Goal: Task Accomplishment & Management: Manage account settings

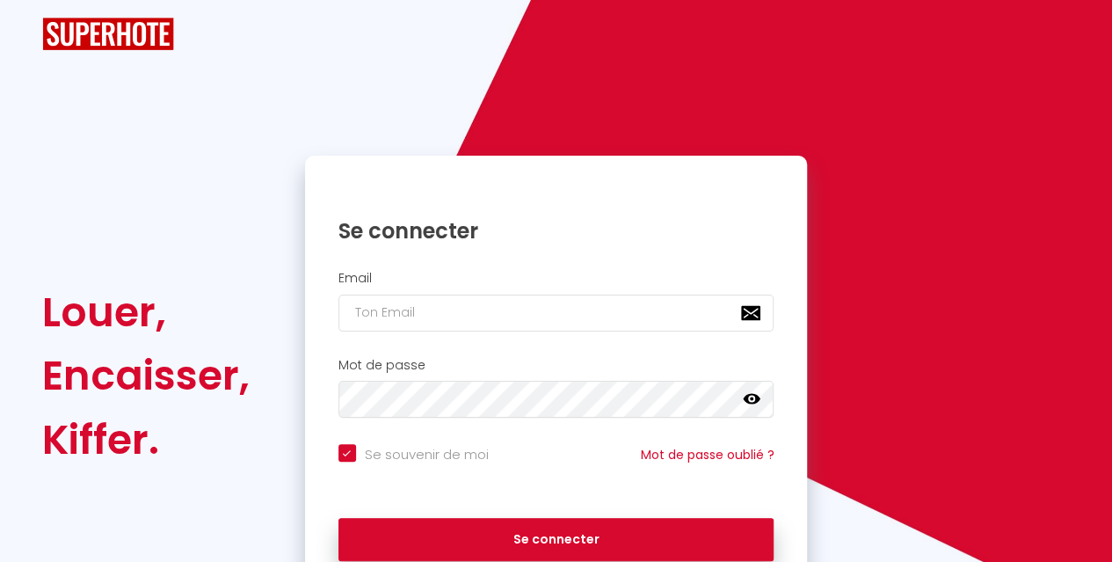
checkbox input "true"
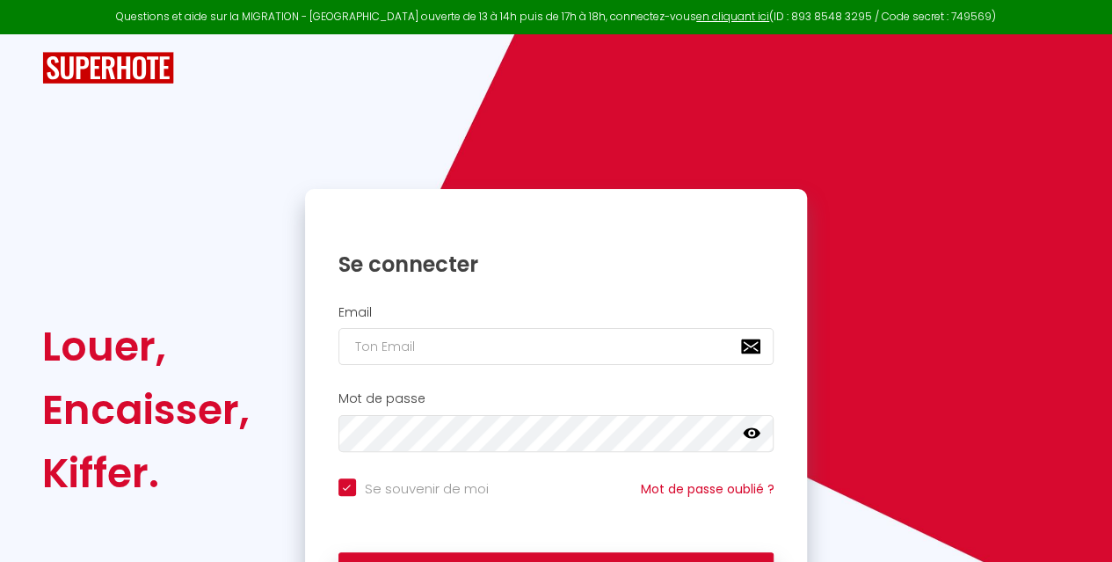
click at [585, 295] on div "Se connecter" at bounding box center [556, 251] width 503 height 89
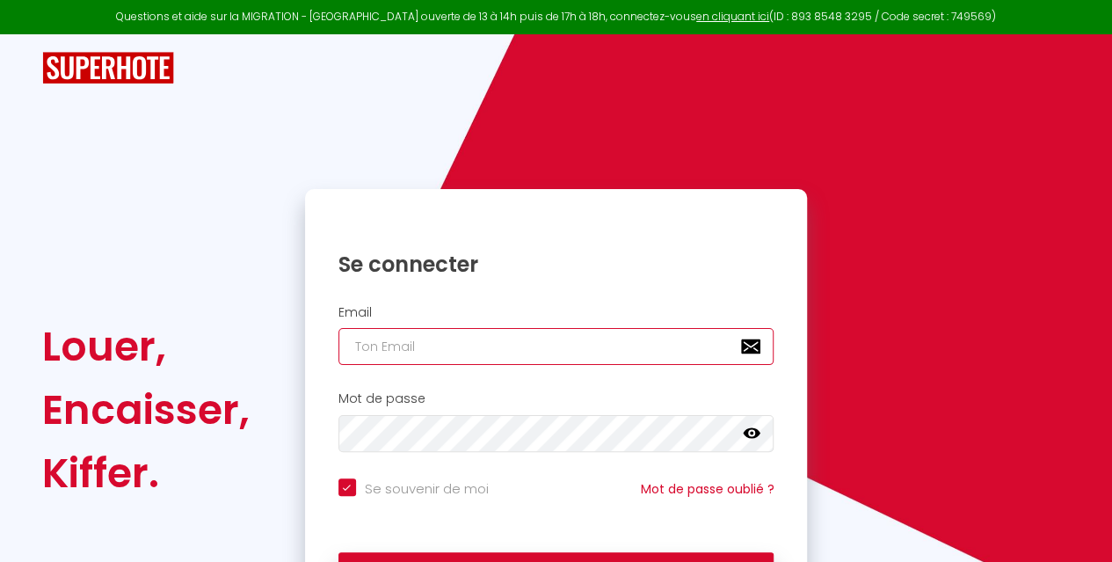
click at [564, 352] on input "email" at bounding box center [556, 346] width 436 height 37
type input "a"
checkbox input "true"
type input "an"
checkbox input "true"
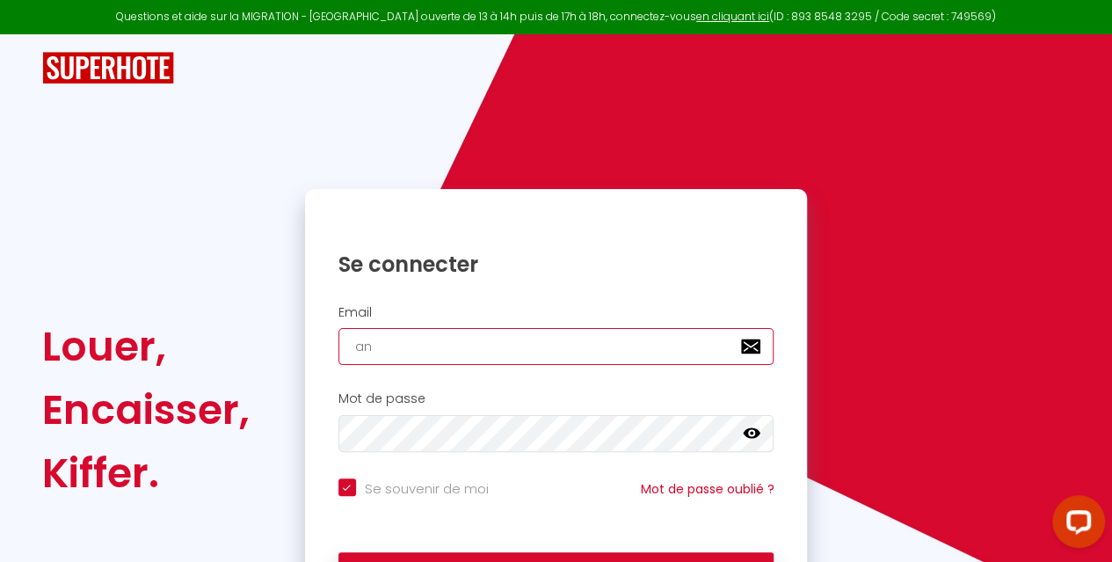
type input "ang"
checkbox input "true"
type input "ange"
checkbox input "true"
type input "angeo"
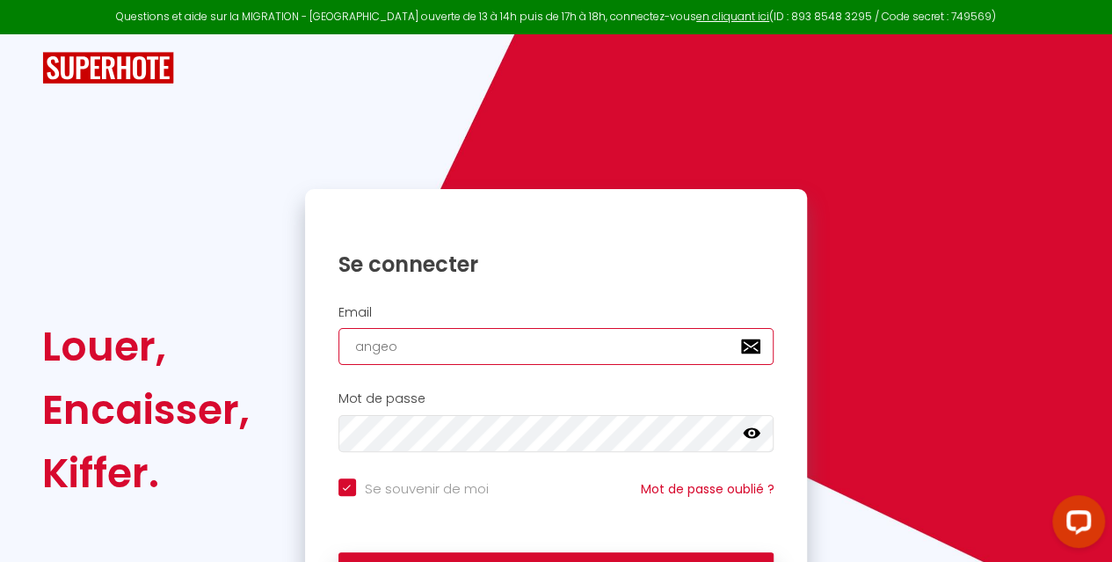
checkbox input "true"
type input "angeol"
checkbox input "true"
type input "angeoli"
checkbox input "true"
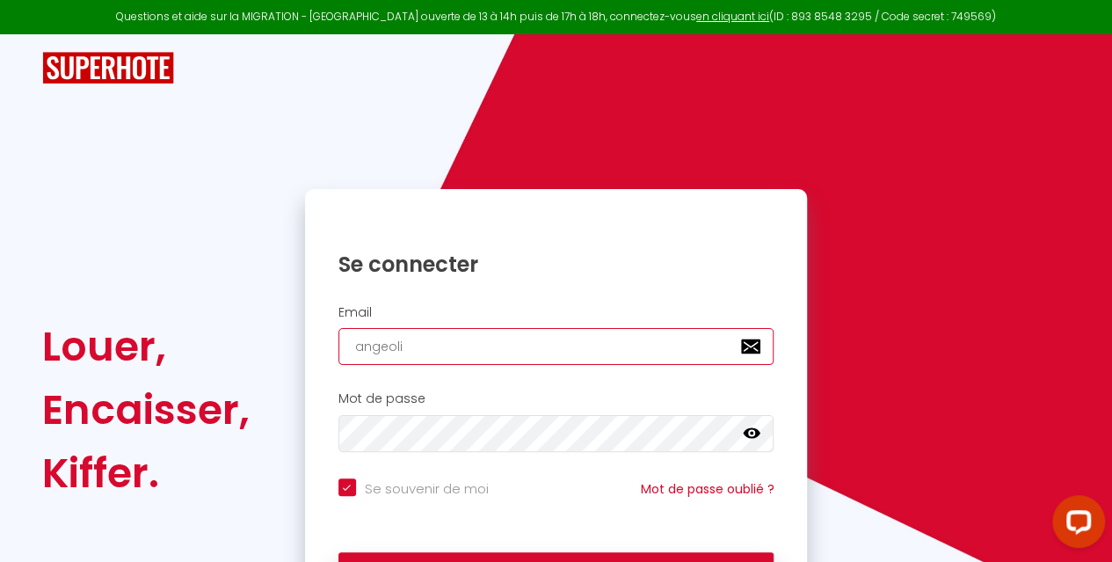
type input "angeolie"
checkbox input "true"
type input "angeolie@"
checkbox input "true"
type input "angeolie@h"
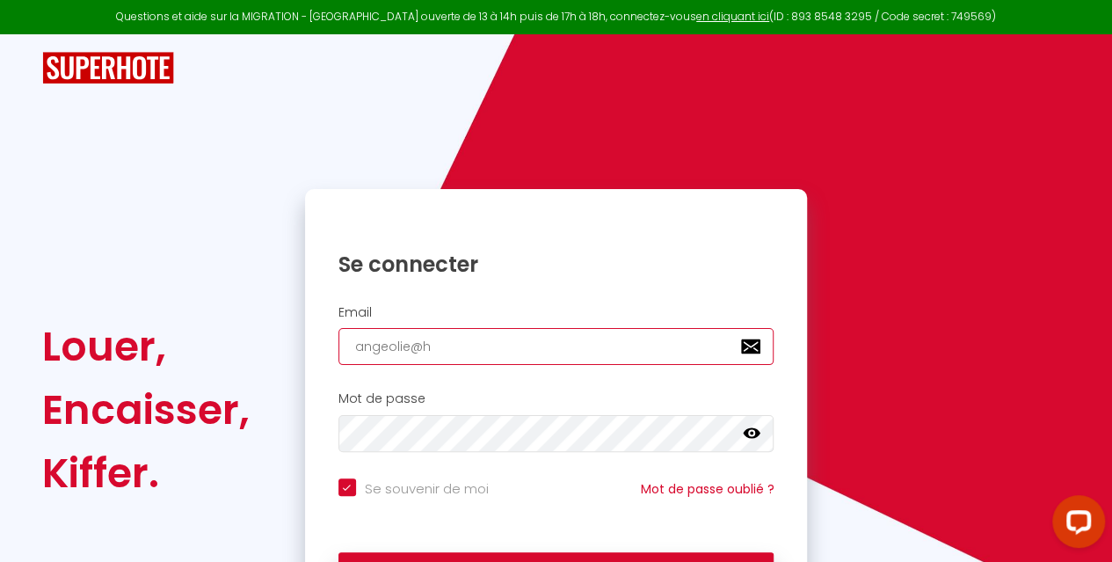
checkbox input "true"
type input "angeolie@ho"
checkbox input "true"
type input "angeolie@hot"
checkbox input "true"
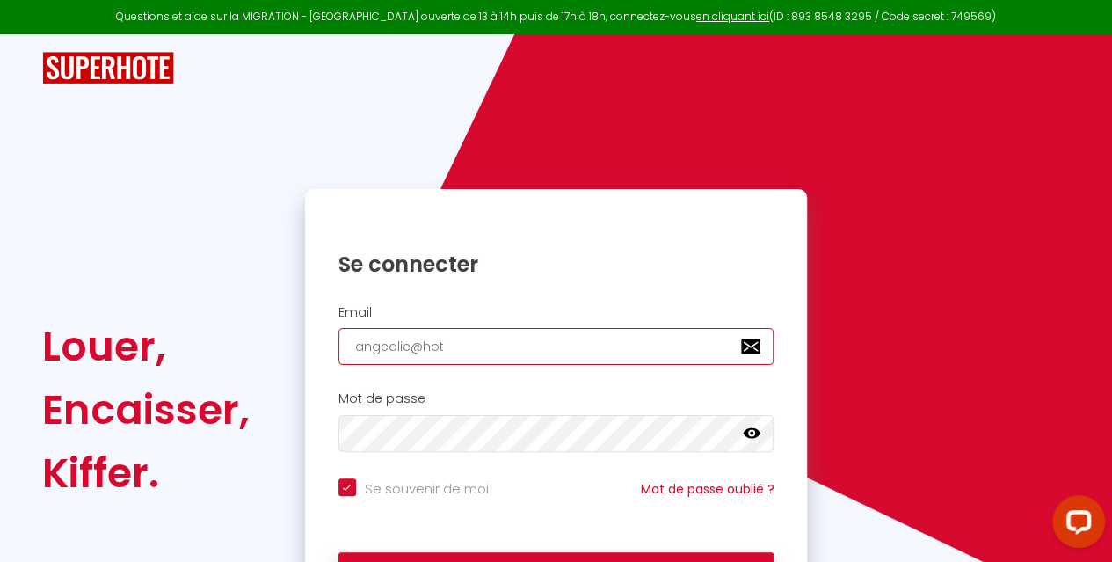
type input "angeolie@hotm"
checkbox input "true"
type input "angeolie@hotma"
checkbox input "true"
type input "angeolie@hotmai"
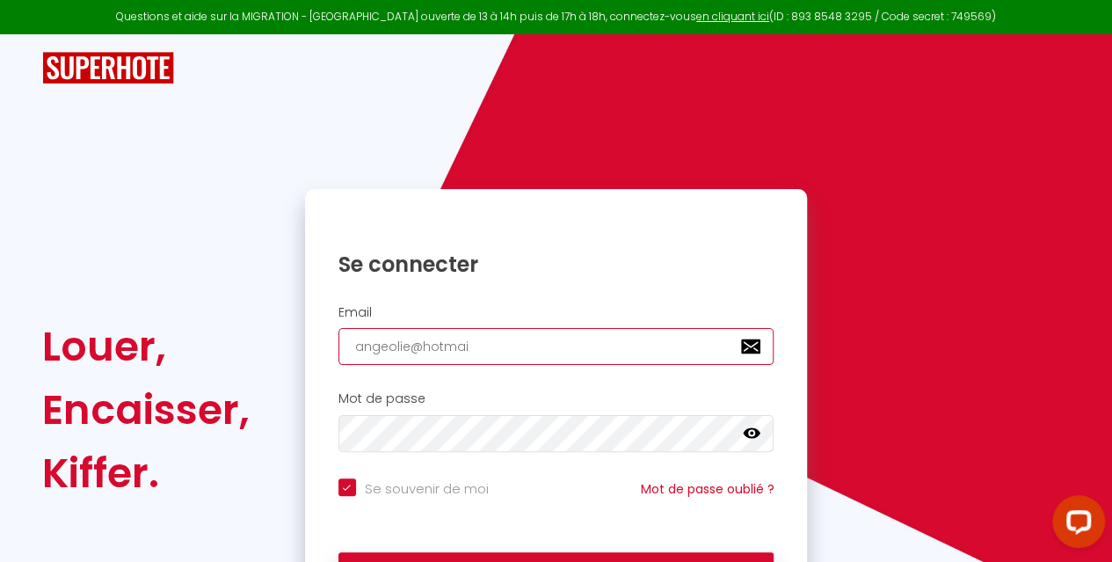
checkbox input "true"
type input "[EMAIL_ADDRESS]"
checkbox input "true"
type input "[EMAIL_ADDRESS]."
checkbox input "true"
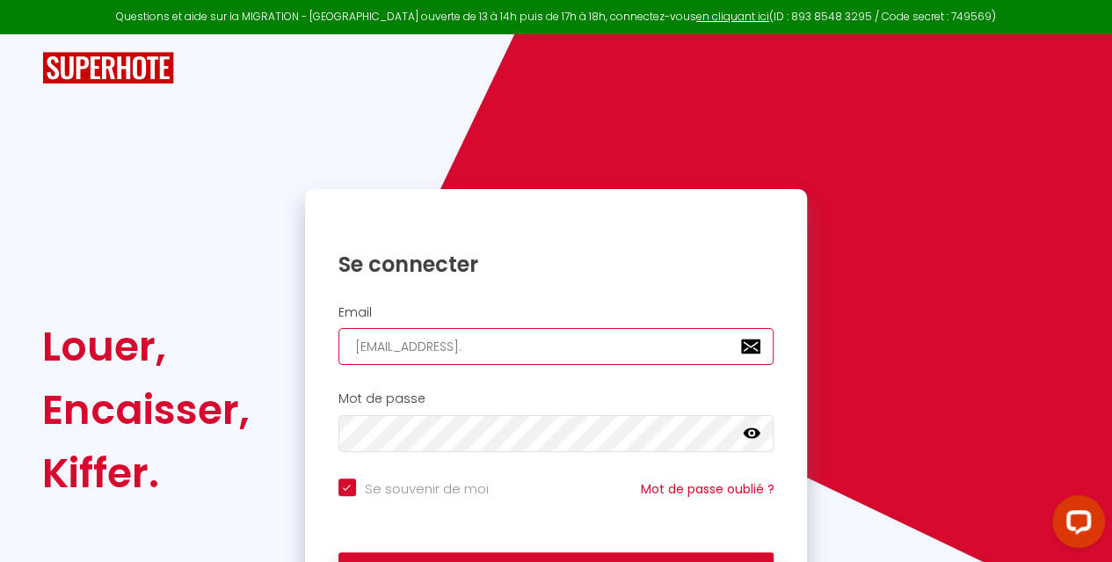
type input "angeolie@hotmail.f"
checkbox input "true"
type input "[EMAIL_ADDRESS][DOMAIN_NAME]"
checkbox input "true"
type input "[EMAIL_ADDRESS][DOMAIN_NAME]"
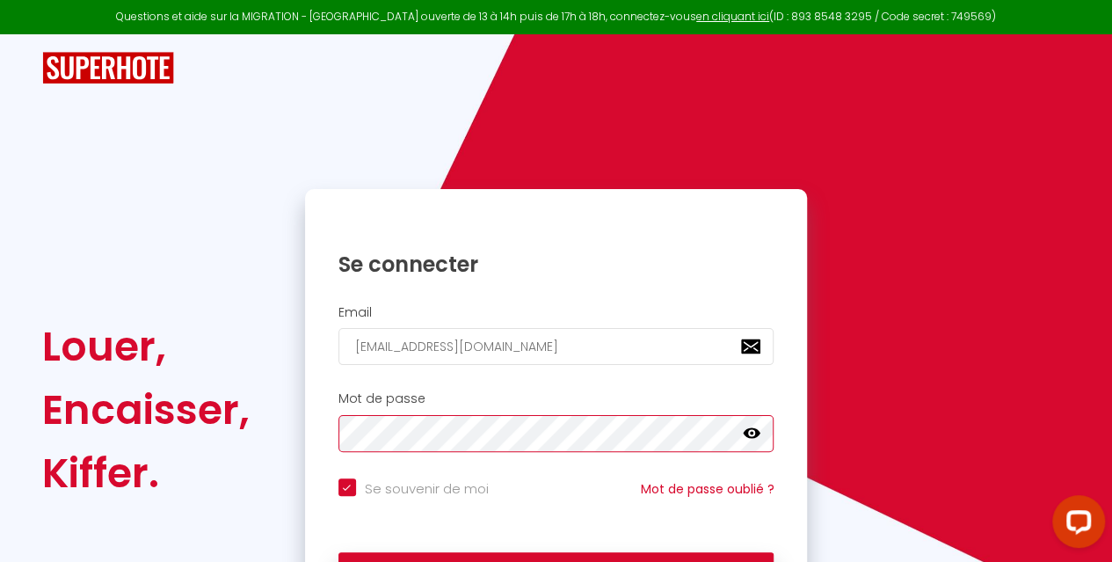
checkbox input "true"
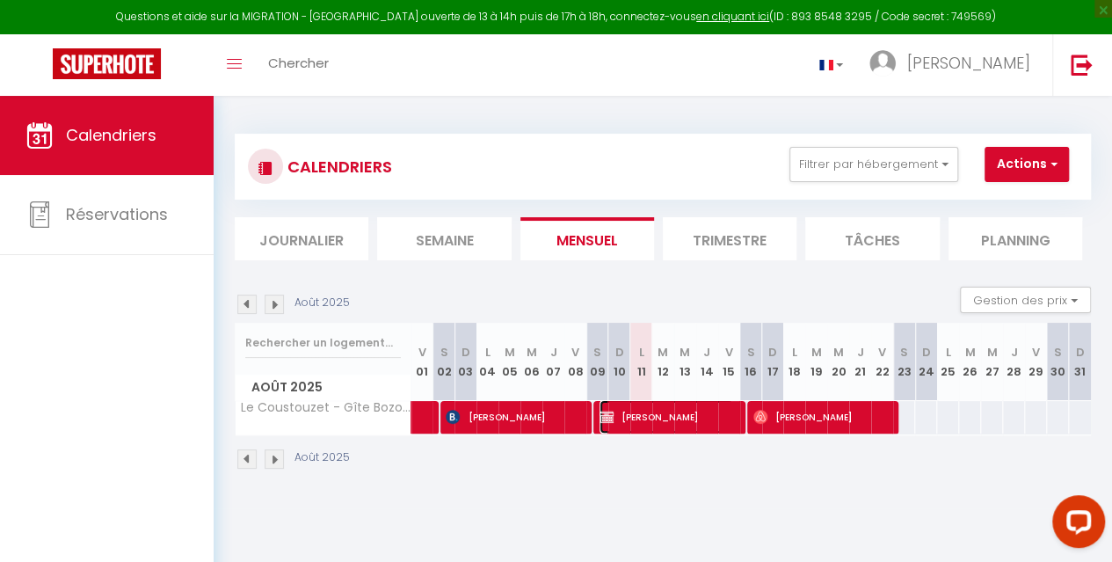
click at [719, 417] on span "[PERSON_NAME]" at bounding box center [667, 416] width 134 height 33
select select "OK"
select select "0"
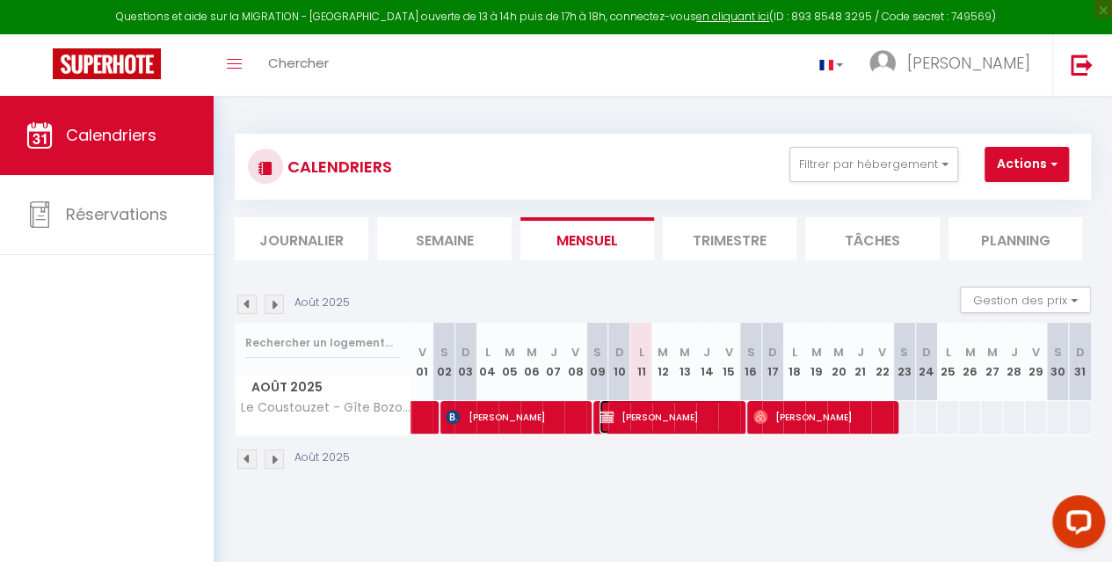
select select "1"
select select
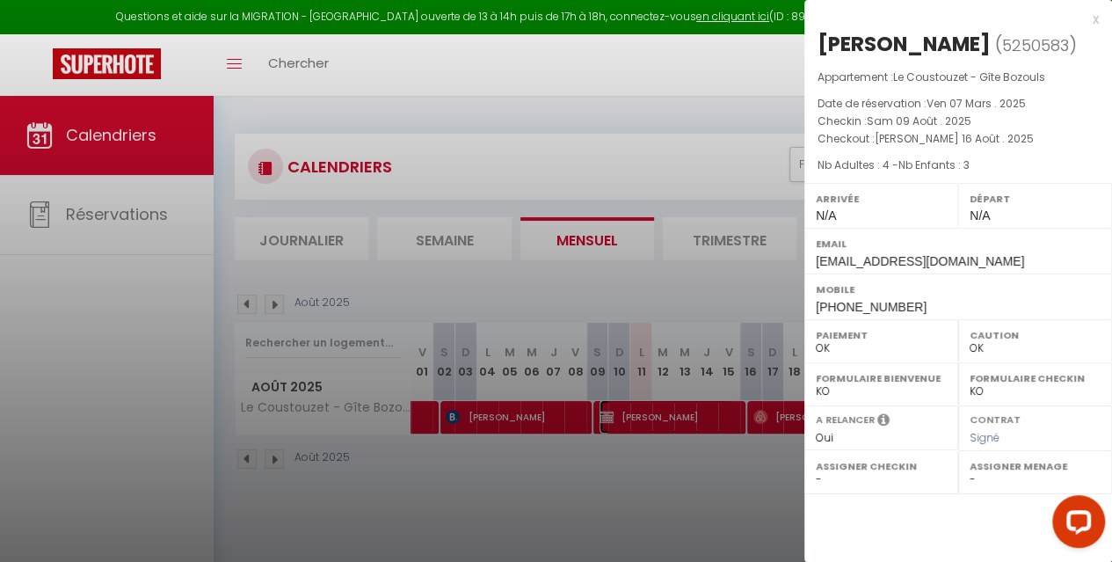
select select "40902"
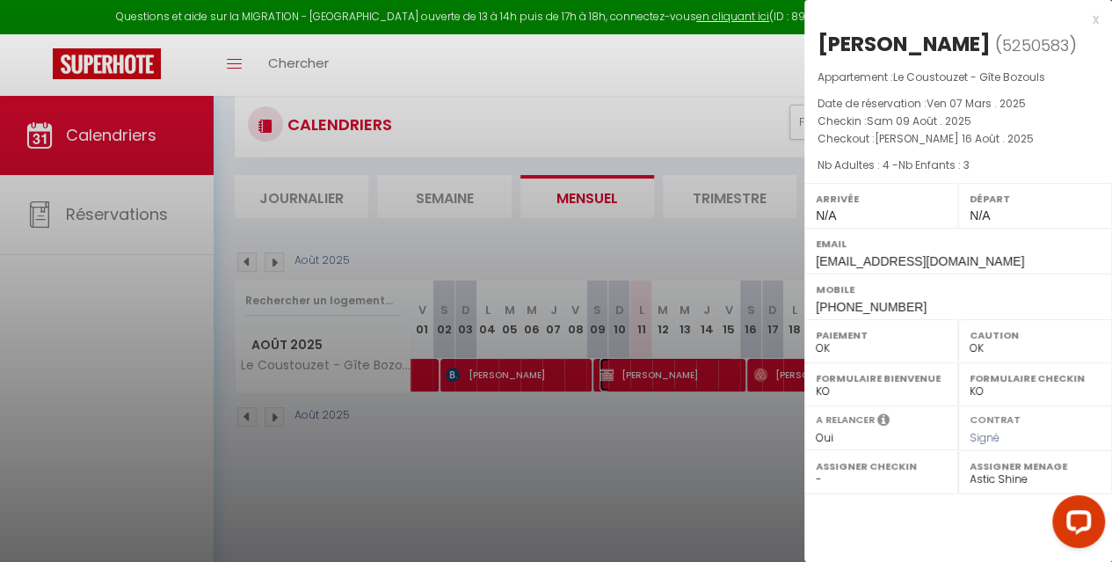
scroll to position [96, 0]
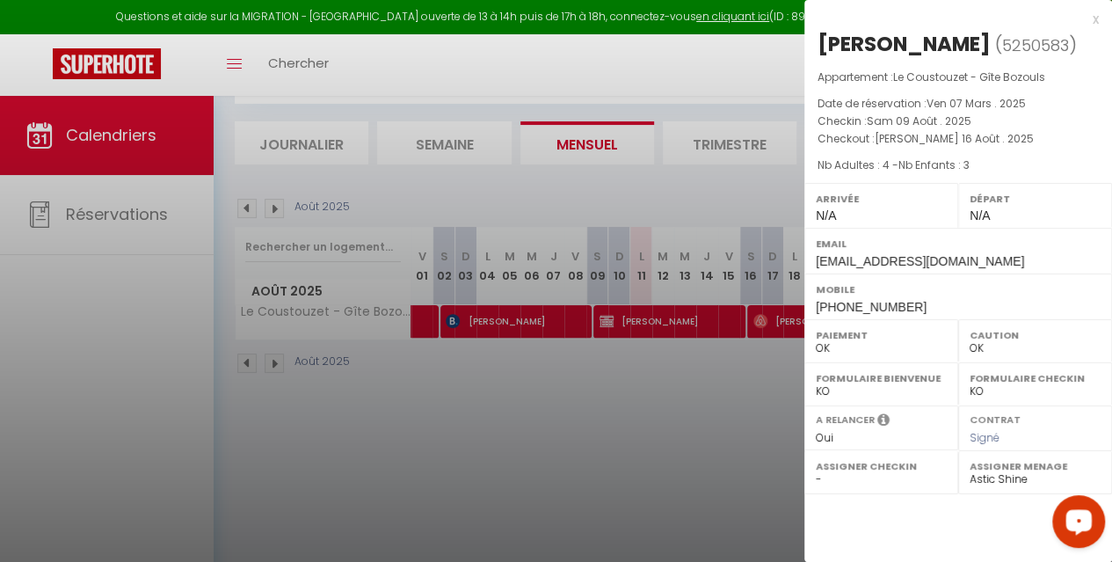
click at [1087, 513] on div "Open LiveChat chat widget" at bounding box center [1079, 521] width 30 height 30
click at [1090, 17] on div "x" at bounding box center [951, 19] width 295 height 21
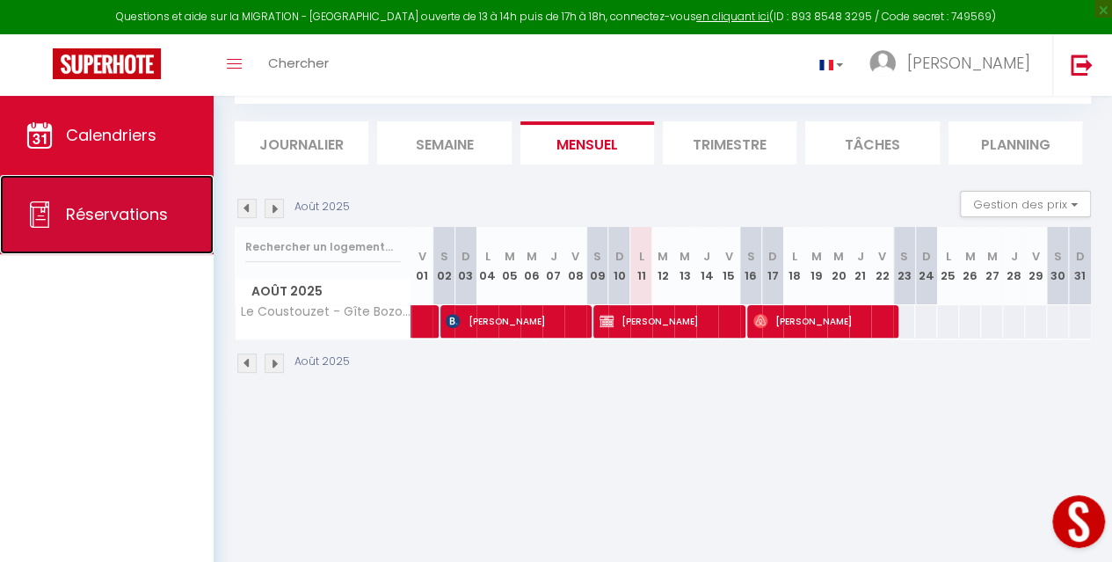
click at [116, 229] on link "Réservations" at bounding box center [107, 214] width 214 height 79
select select "not_cancelled"
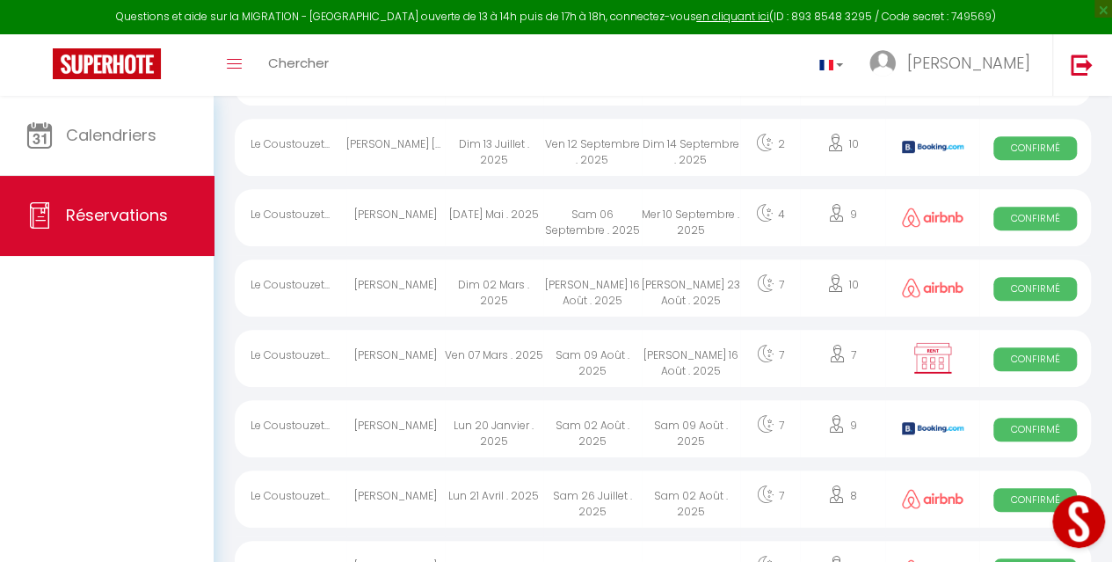
scroll to position [370, 0]
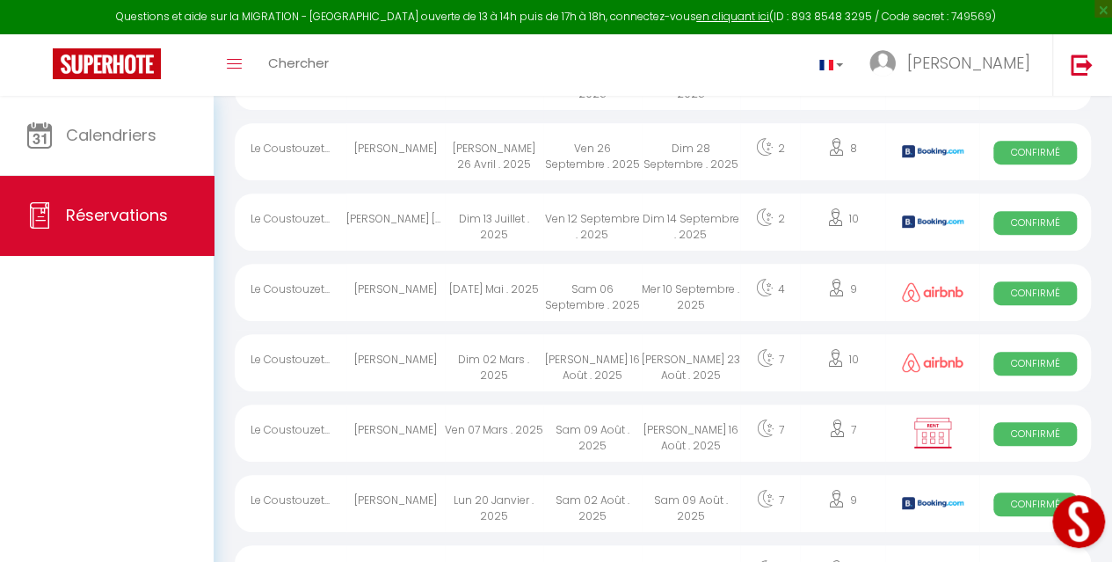
click at [733, 429] on div "[PERSON_NAME] 16 Août . 2025" at bounding box center [691, 432] width 98 height 57
select select "OK"
select select "0"
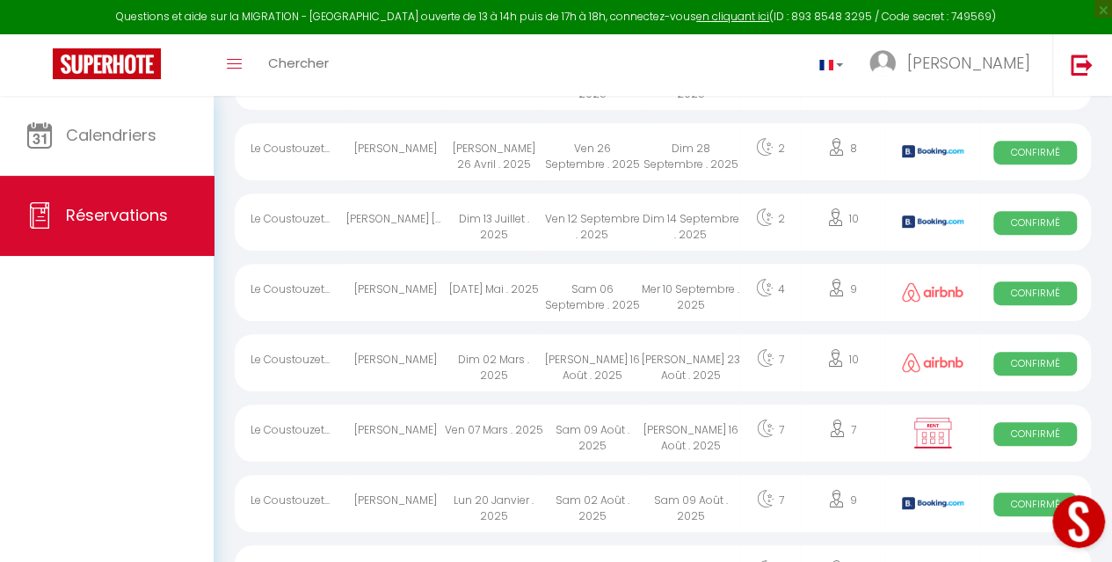
select select "1"
select select
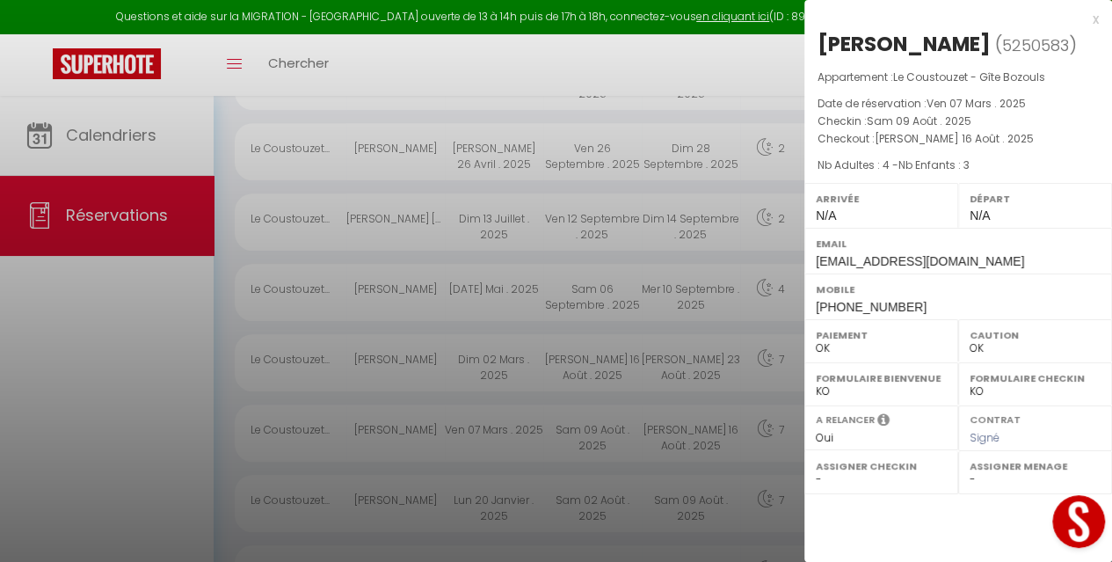
select select "40902"
click at [1091, 24] on div "x" at bounding box center [951, 19] width 295 height 21
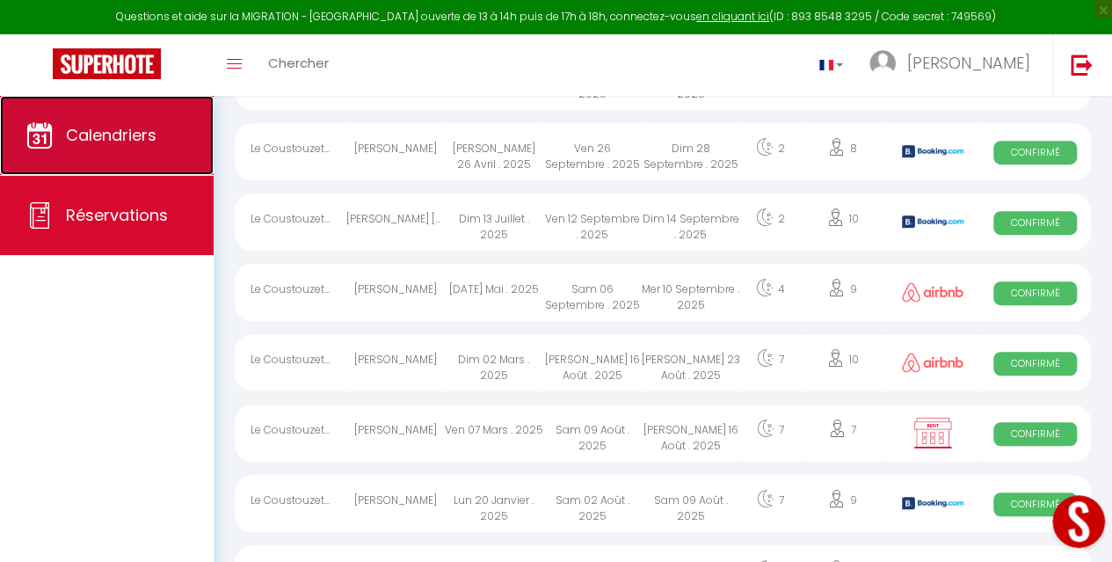
click at [167, 143] on link "Calendriers" at bounding box center [107, 135] width 214 height 79
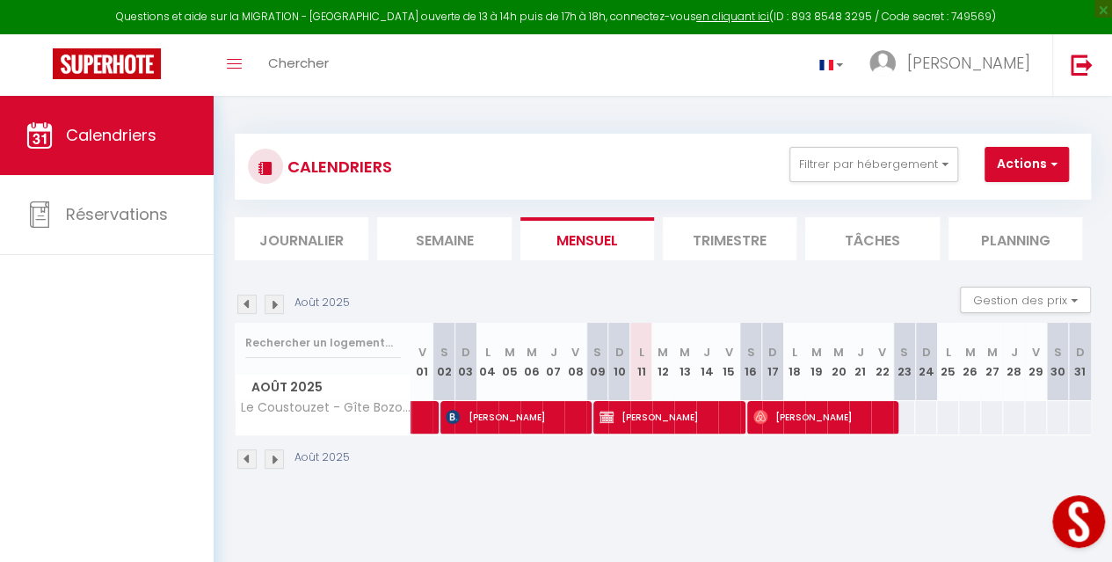
click at [715, 253] on li "Trimestre" at bounding box center [730, 238] width 134 height 43
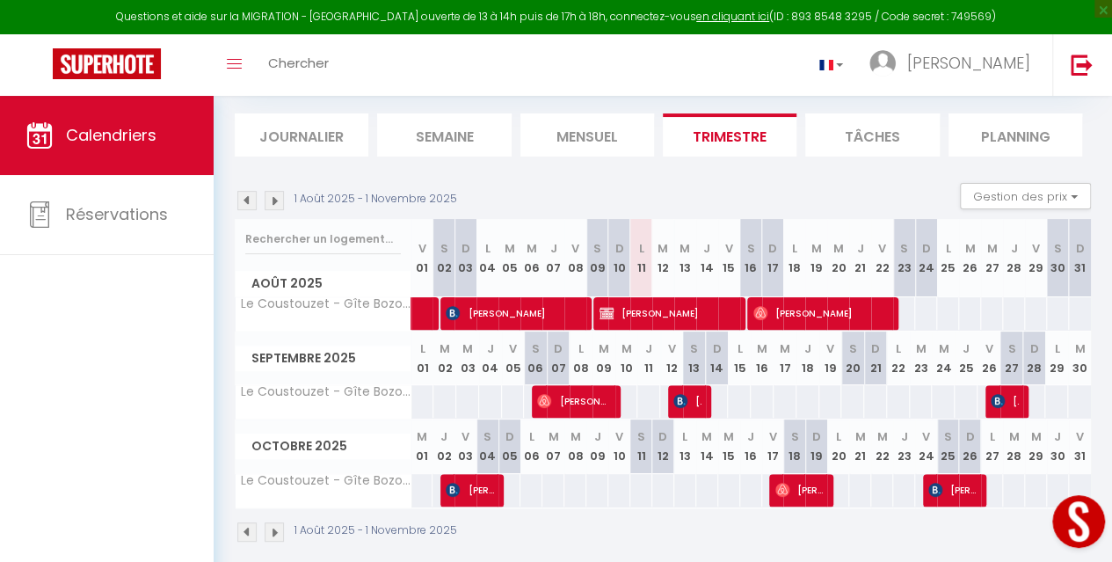
scroll to position [132, 0]
